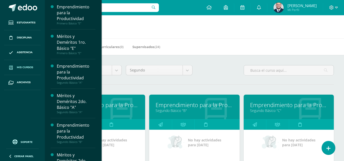
click at [23, 65] on link "Mis cursos" at bounding box center [22, 67] width 37 height 15
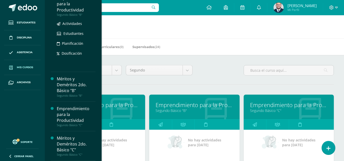
scroll to position [25, 0]
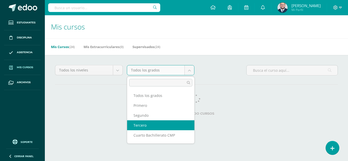
select select "12"
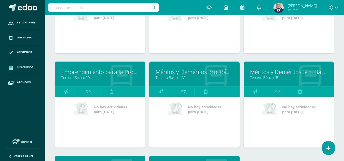
scroll to position [250, 0]
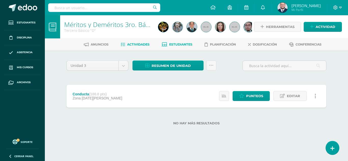
click at [171, 45] on span "Estudiantes" at bounding box center [180, 45] width 23 height 4
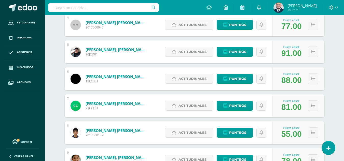
scroll to position [204, 0]
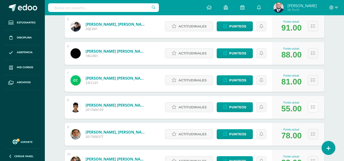
click at [308, 108] on button at bounding box center [313, 107] width 10 height 10
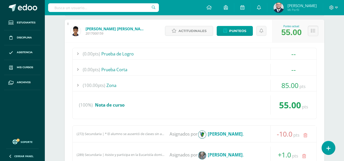
scroll to position [229, 0]
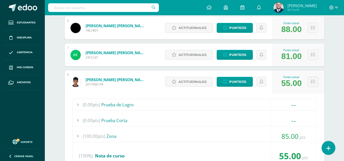
click at [309, 81] on button at bounding box center [313, 82] width 10 height 10
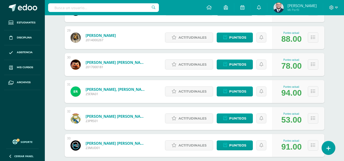
scroll to position [866, 0]
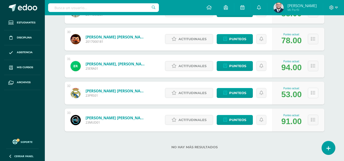
click at [313, 93] on icon at bounding box center [313, 93] width 4 height 4
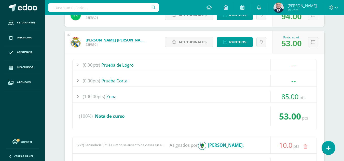
scroll to position [841, 0]
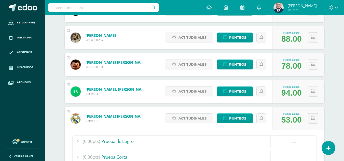
click at [316, 121] on button at bounding box center [313, 118] width 10 height 10
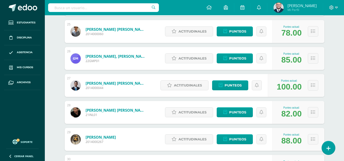
scroll to position [713, 0]
